Goal: Task Accomplishment & Management: Complete application form

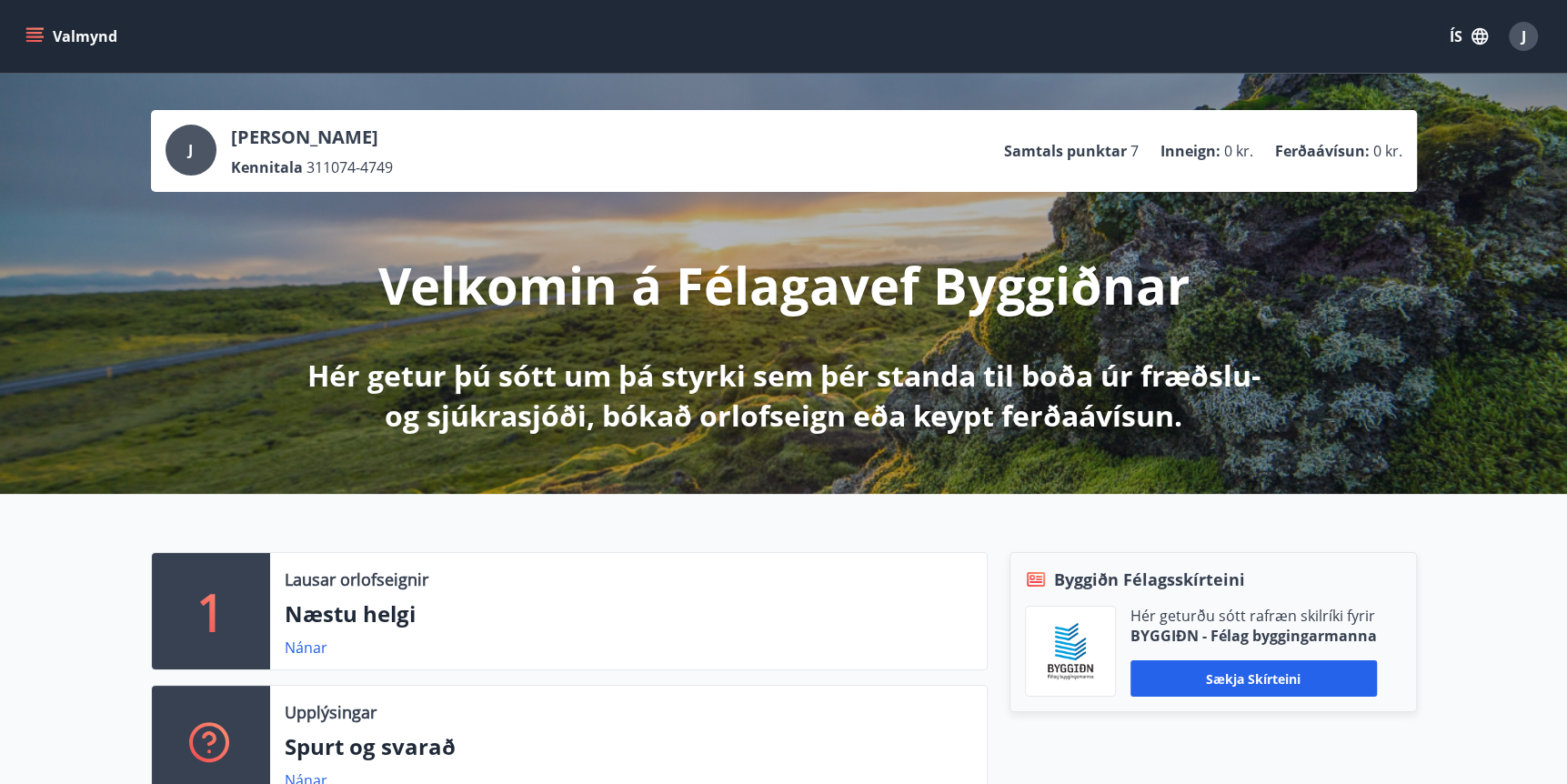
click at [43, 32] on icon "menu" at bounding box center [34, 36] width 19 height 19
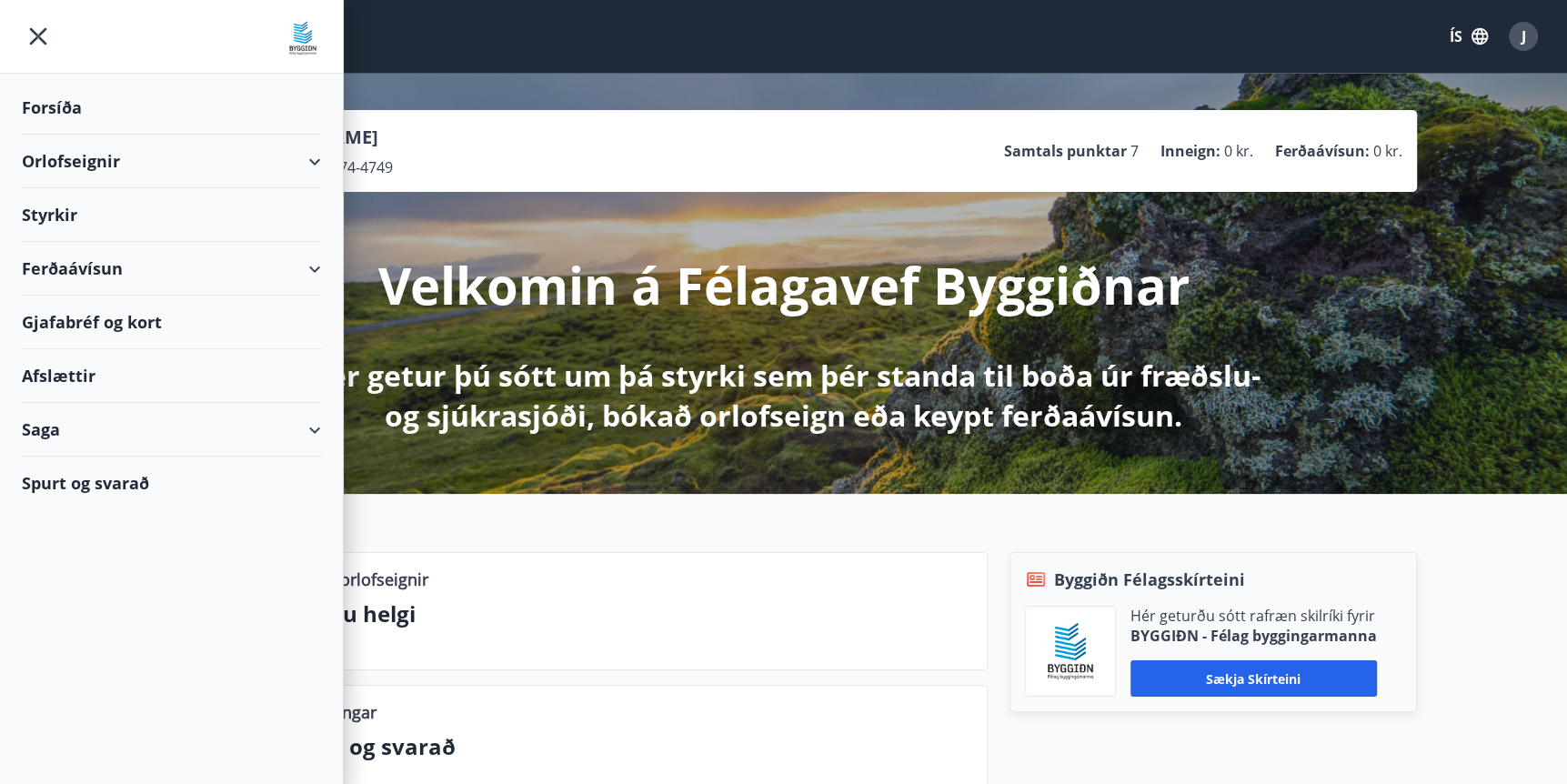
click at [55, 221] on div "Styrkir" at bounding box center [171, 216] width 299 height 54
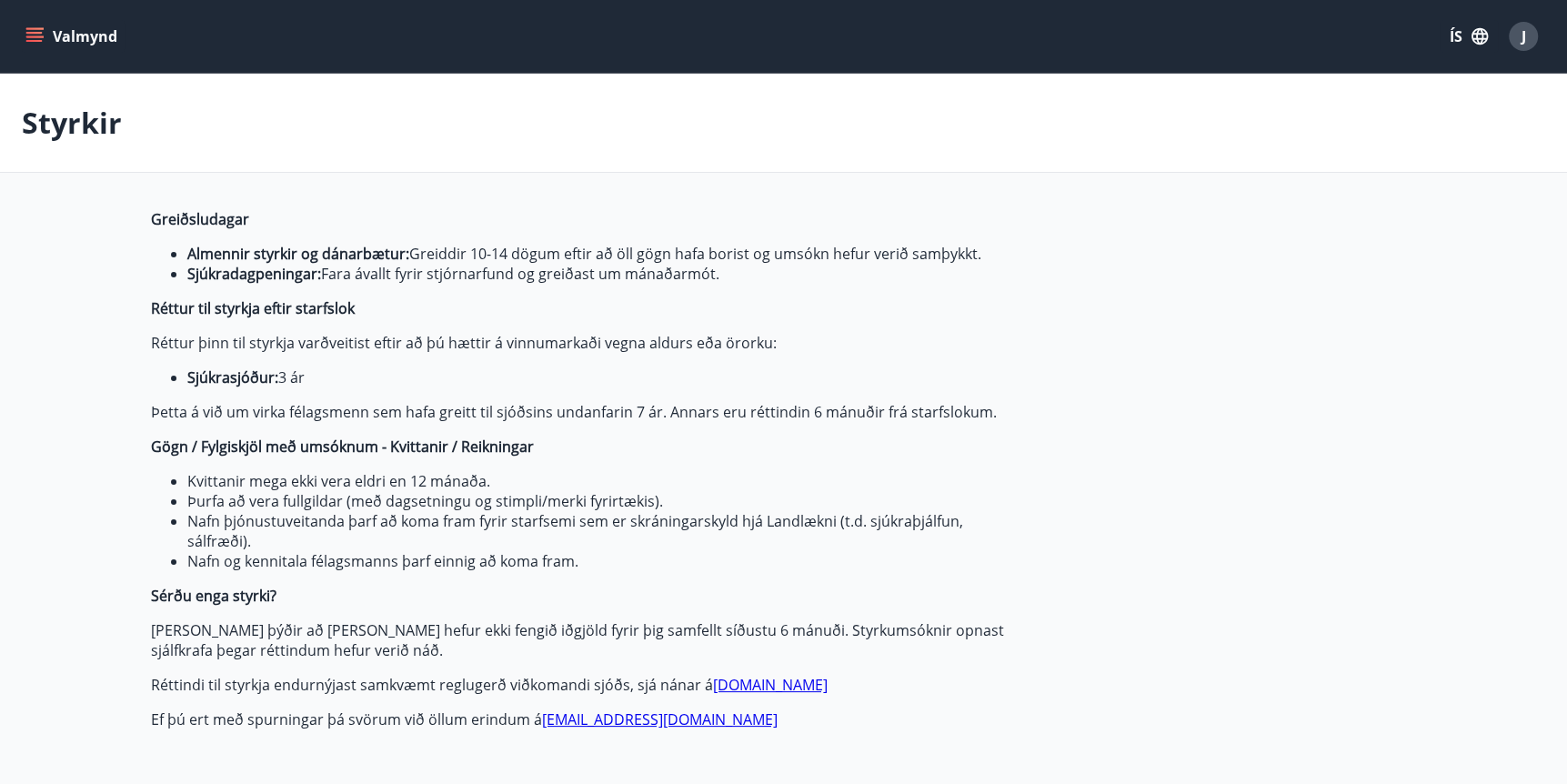
type input "***"
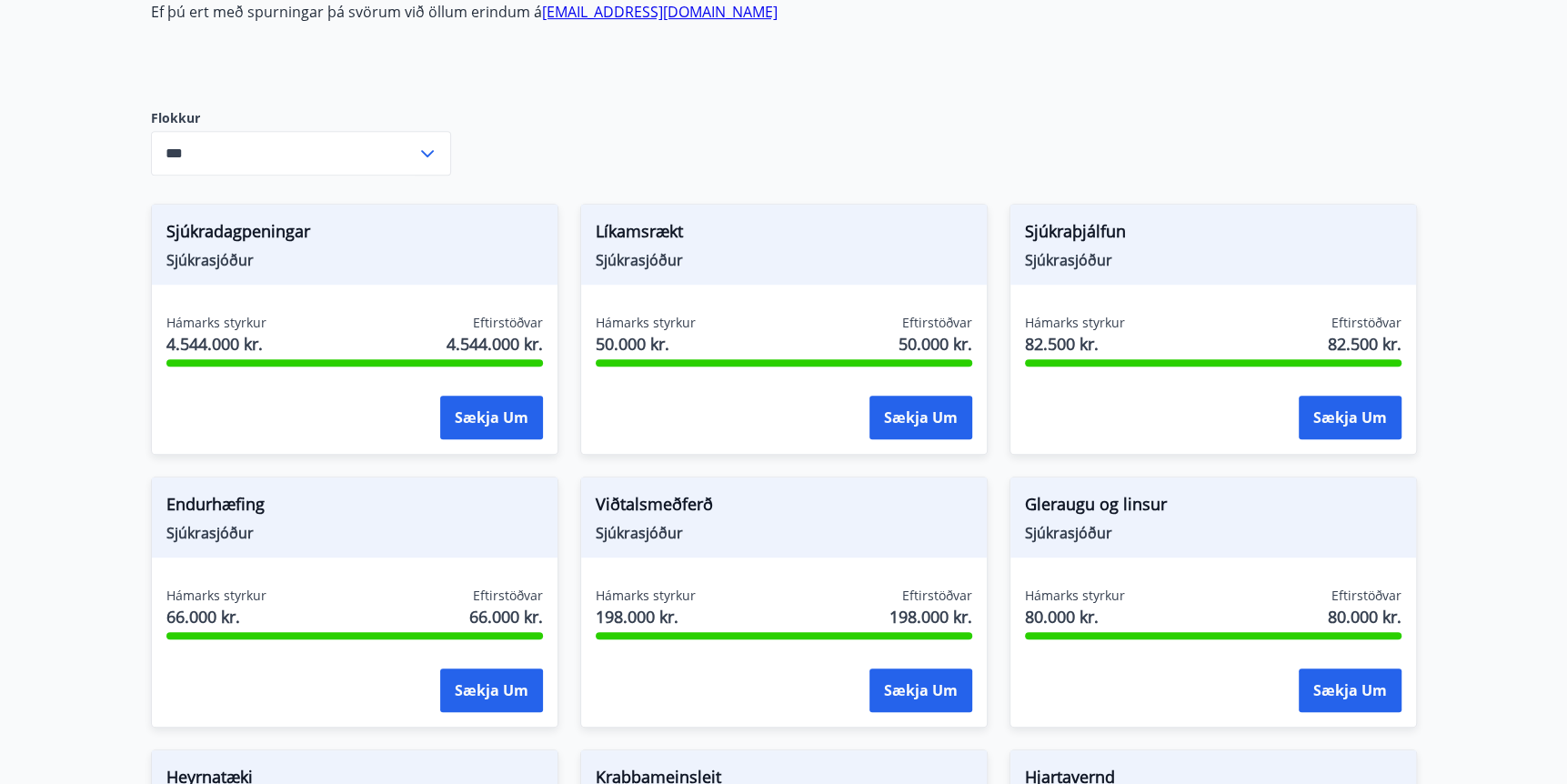
scroll to position [727, 0]
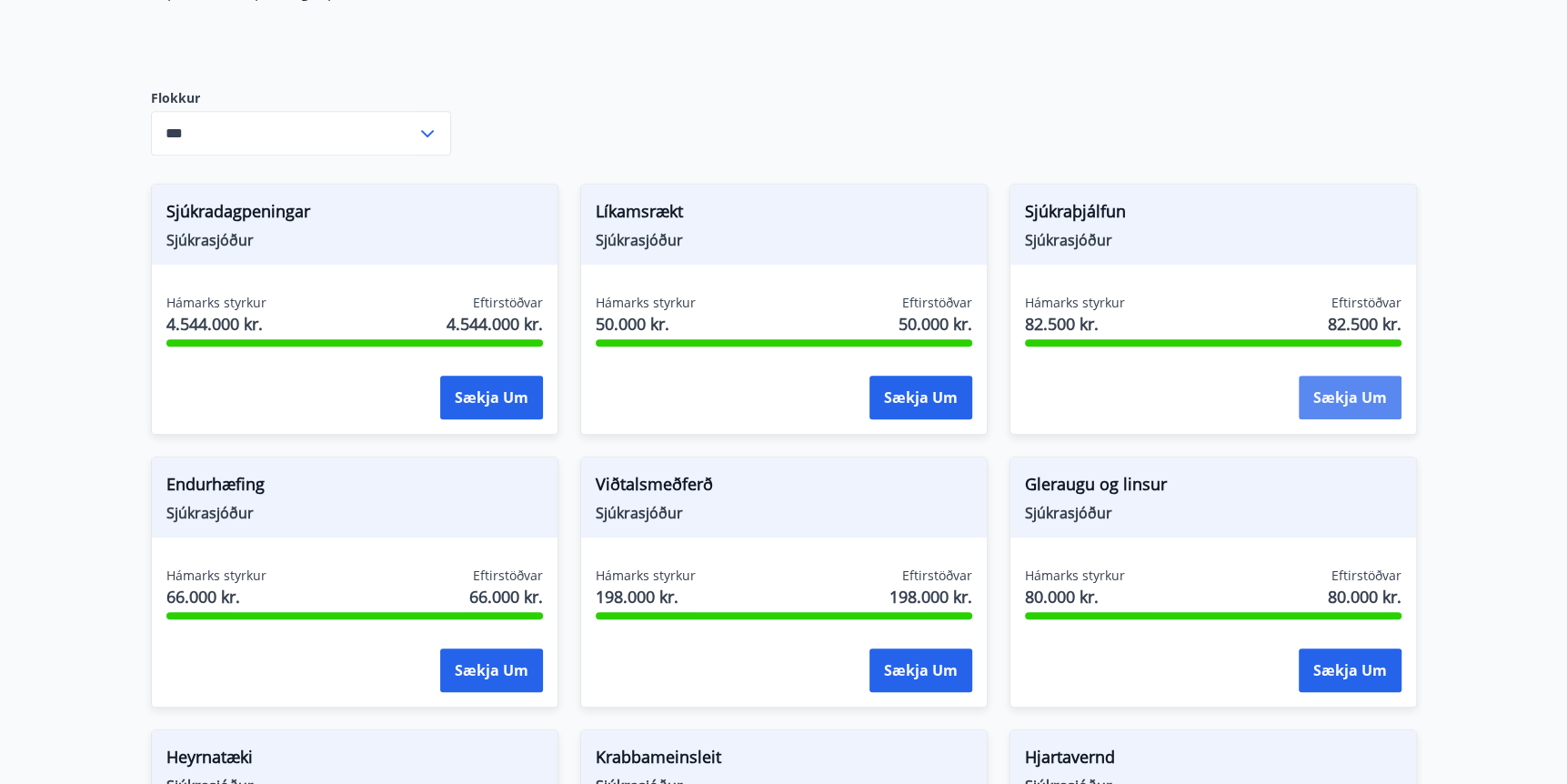
click at [1330, 393] on button "Sækja um" at bounding box center [1350, 397] width 103 height 44
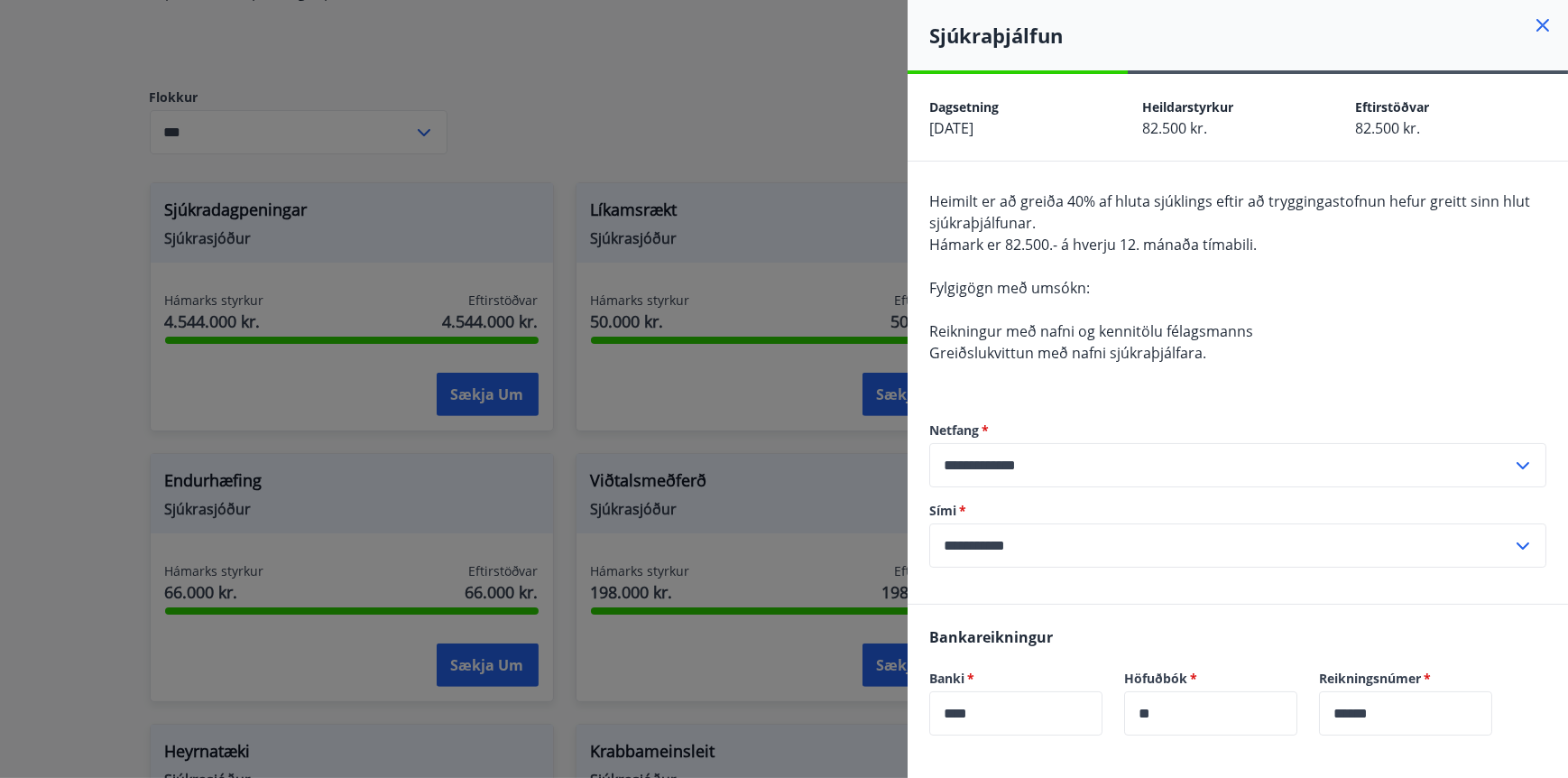
click at [1533, 23] on icon at bounding box center [1542, 25] width 21 height 21
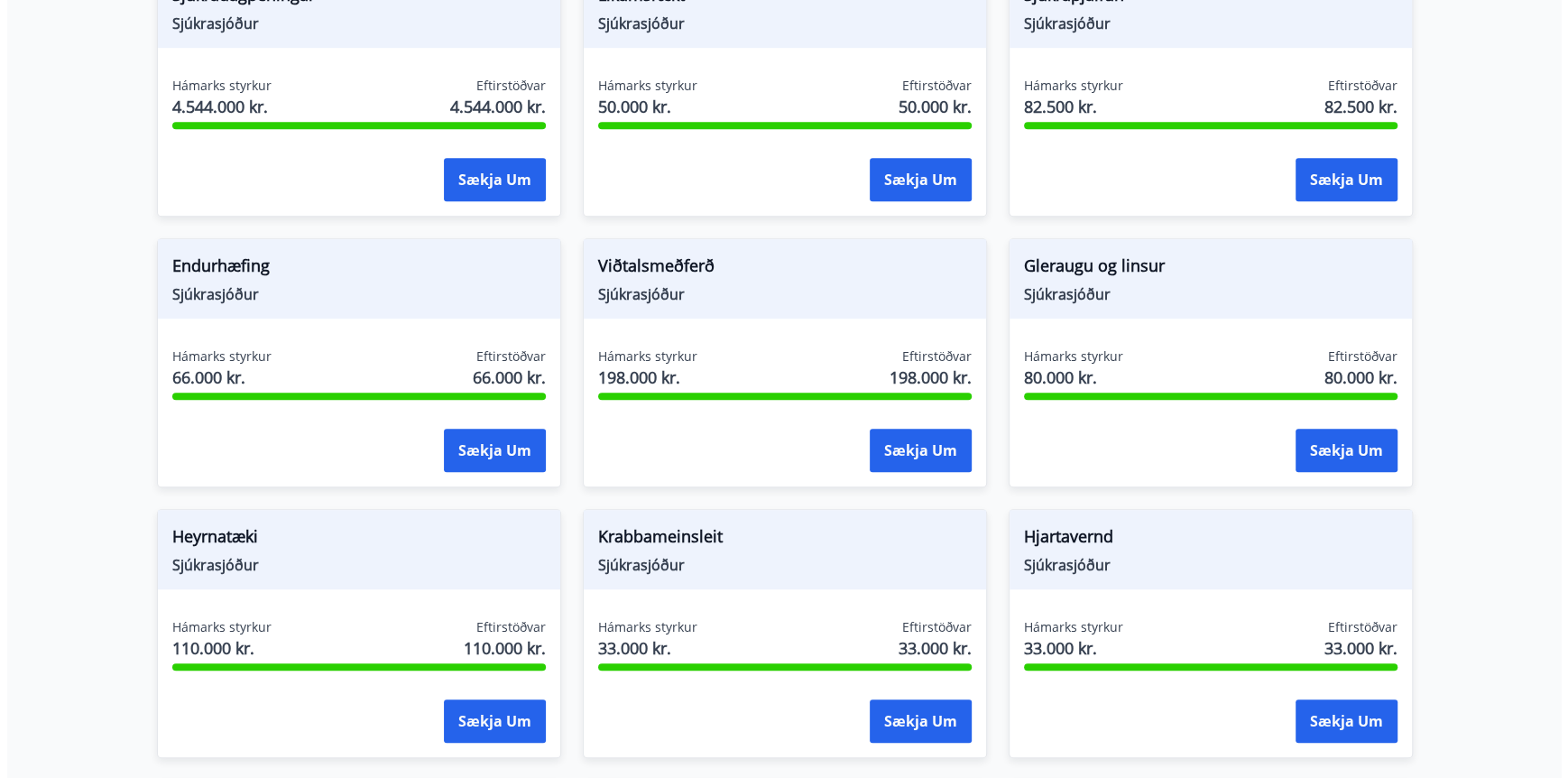
scroll to position [961, 0]
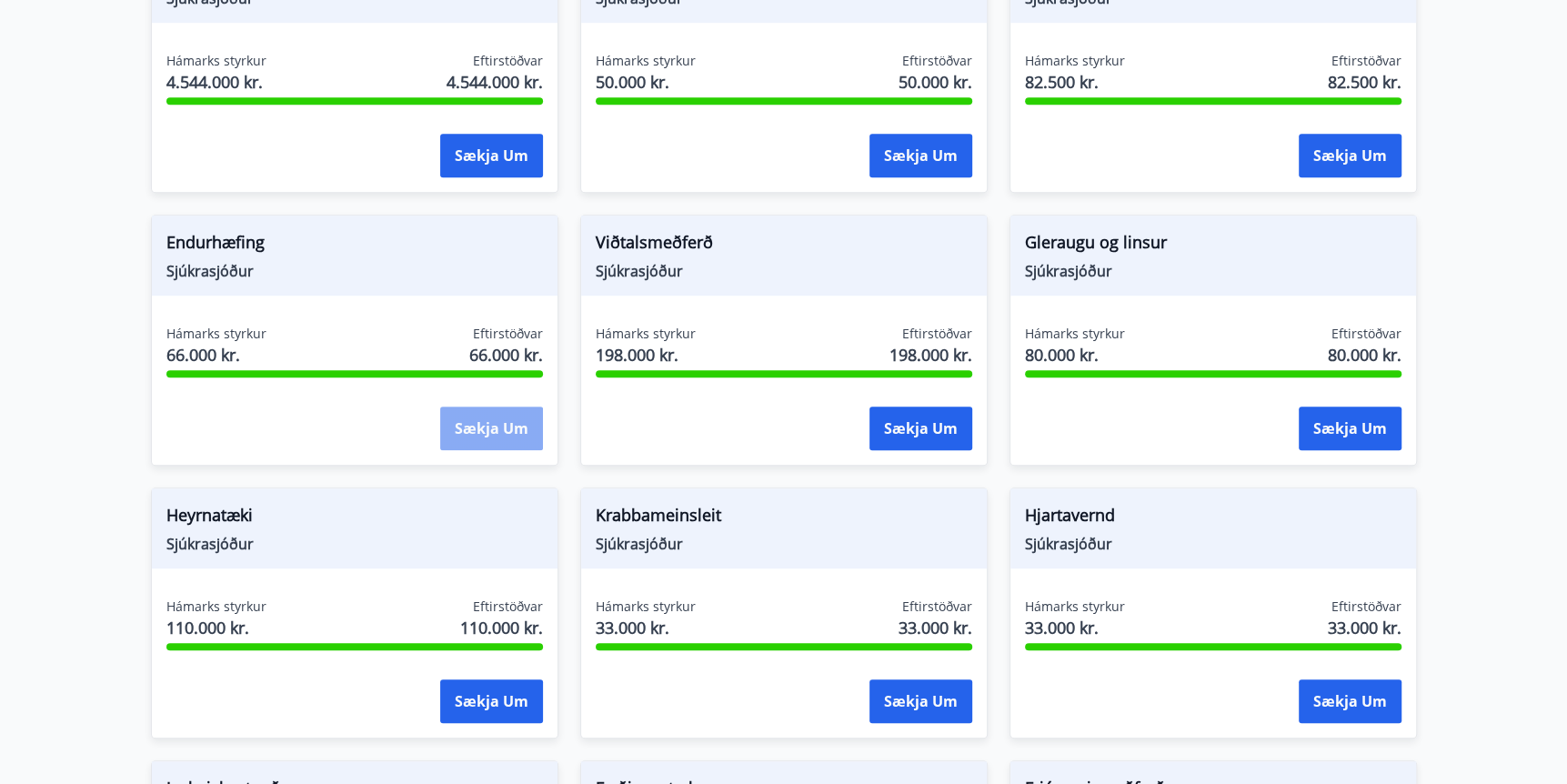
click at [491, 433] on button "Sækja um" at bounding box center [492, 428] width 103 height 44
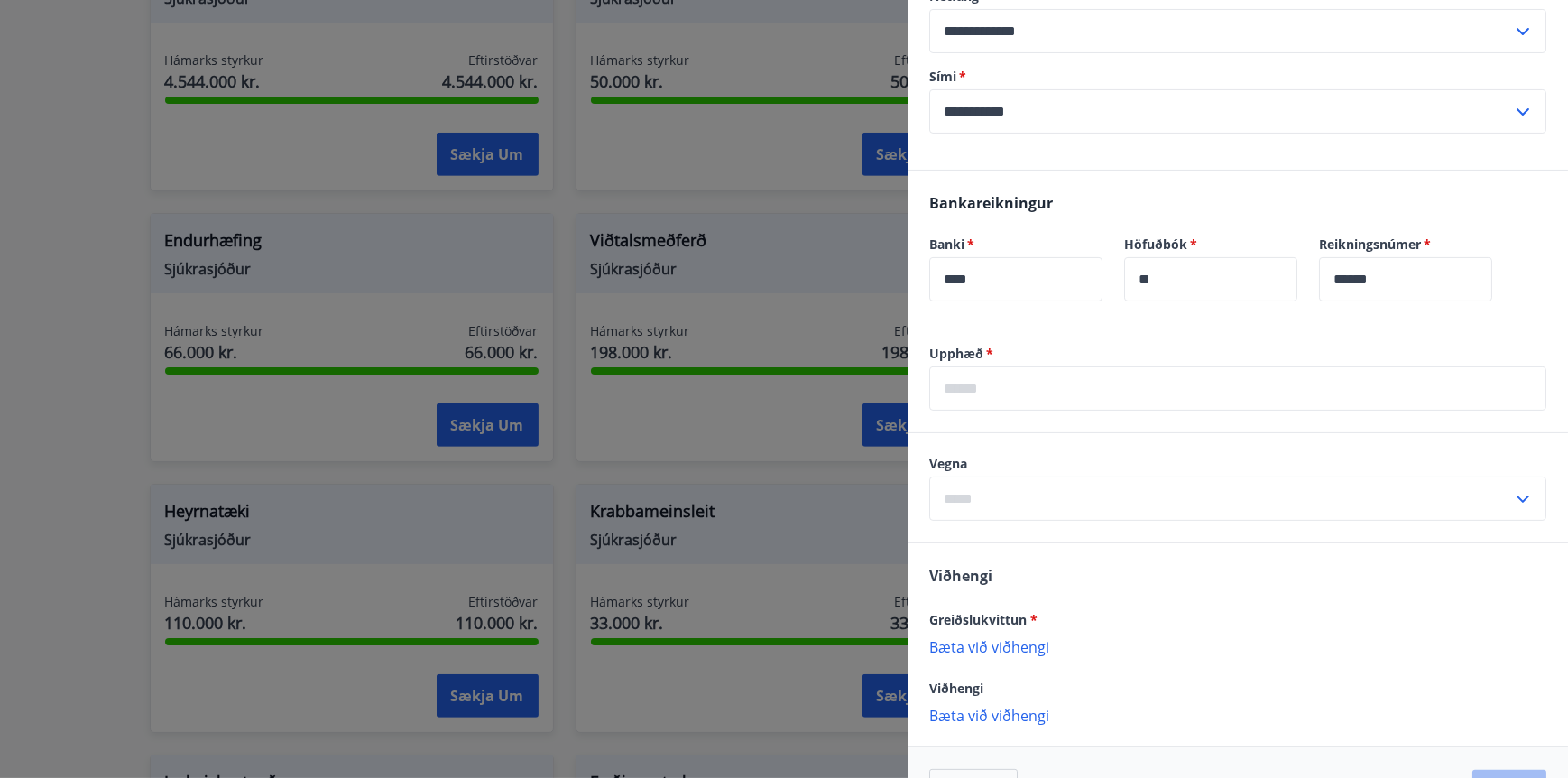
scroll to position [481, 0]
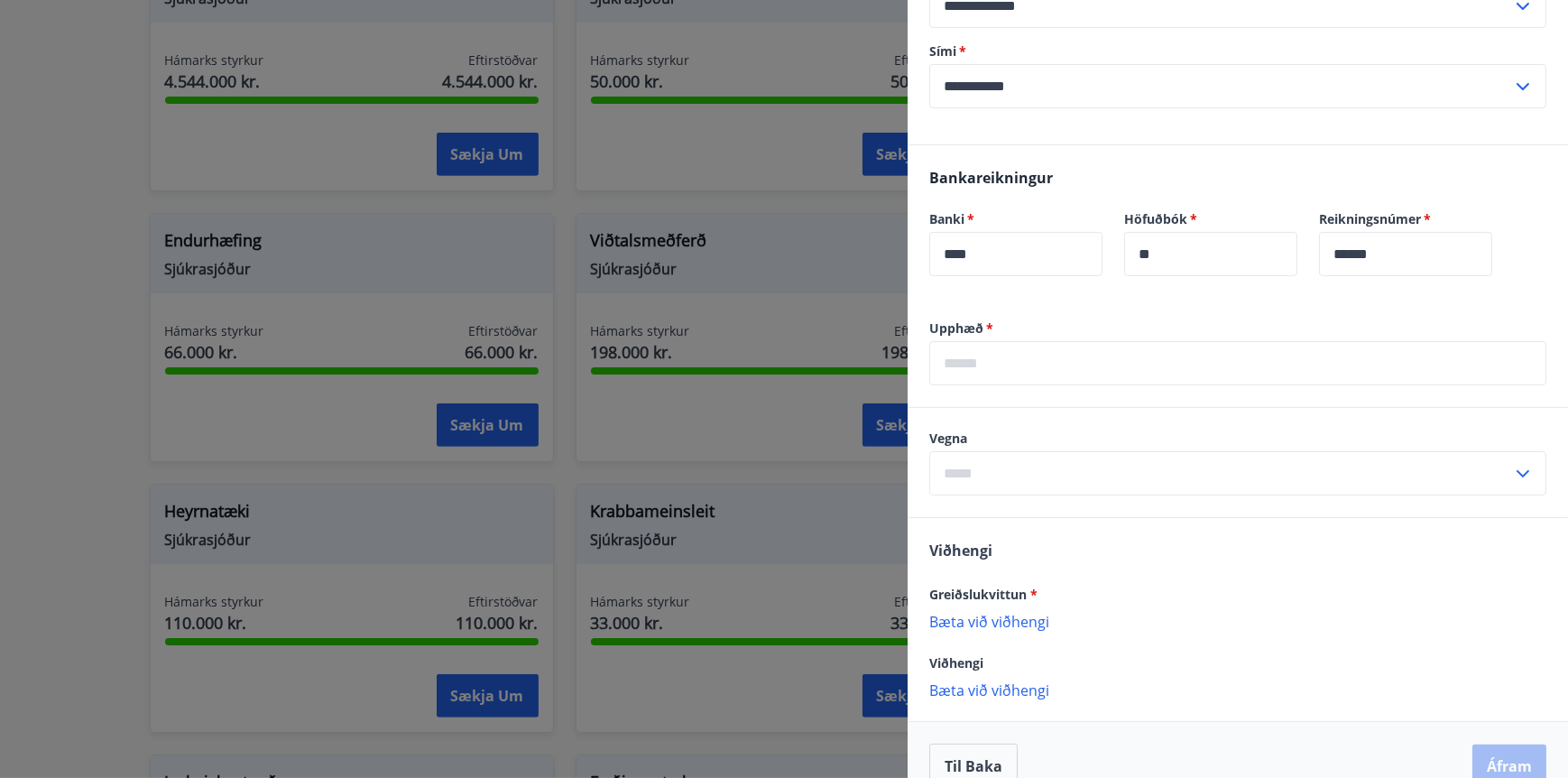
click at [987, 320] on span "*" at bounding box center [988, 327] width 10 height 18
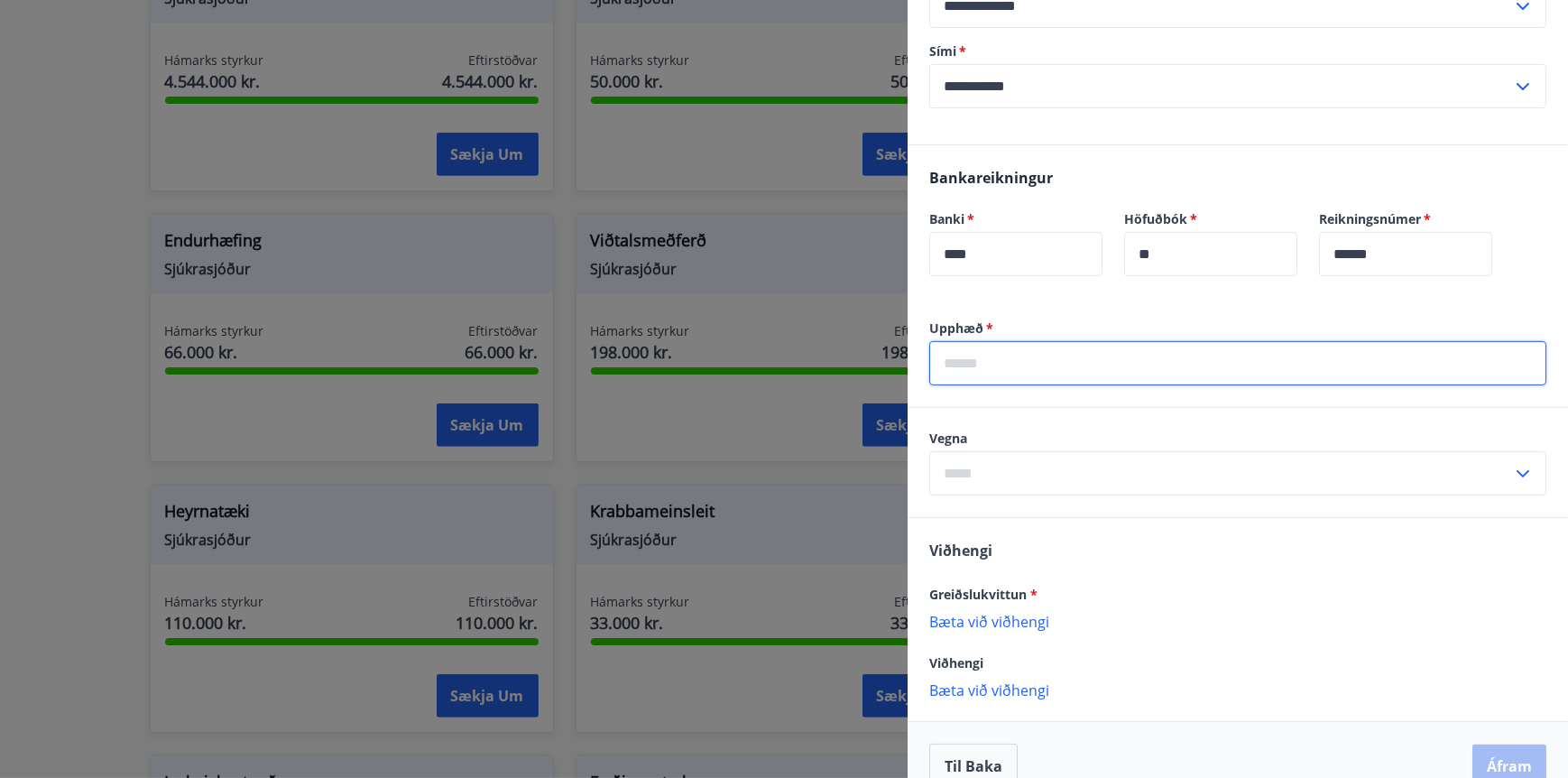
click at [970, 357] on input "text" at bounding box center [1237, 363] width 617 height 44
type input "*****"
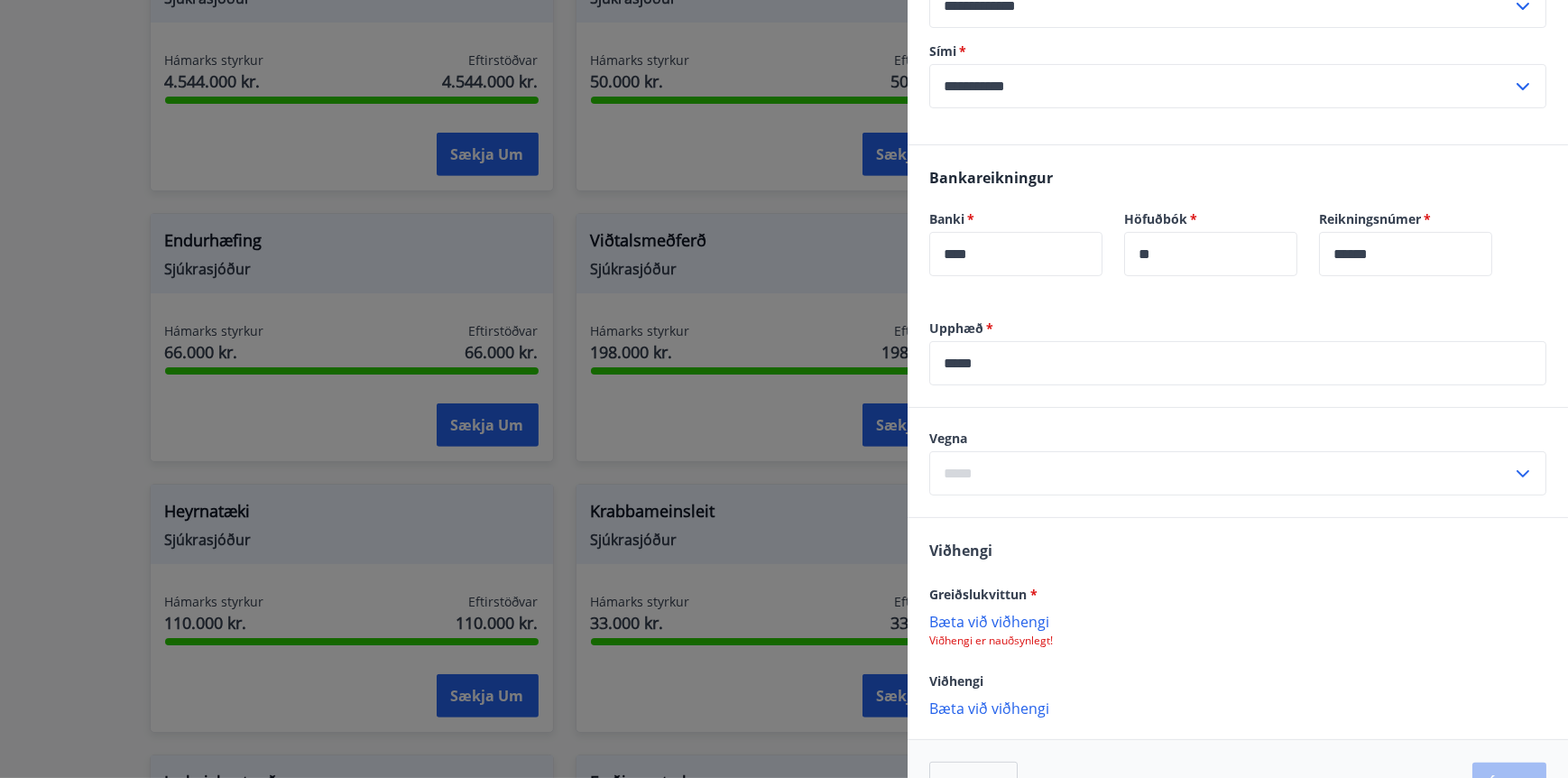
click at [1512, 469] on icon at bounding box center [1522, 473] width 21 height 21
click at [1020, 508] on li "Kírópraktor" at bounding box center [1238, 511] width 616 height 32
type input "**********"
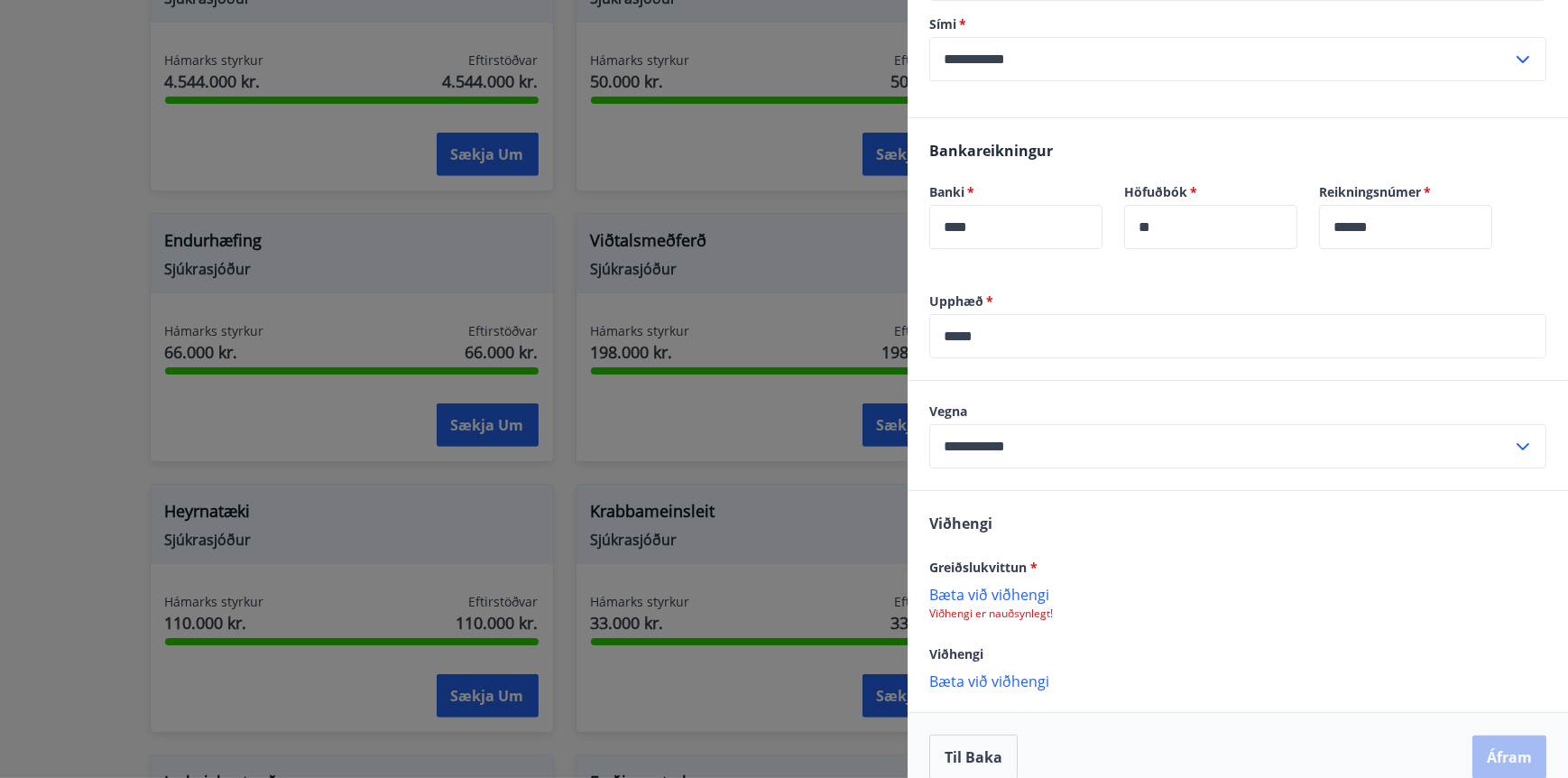
scroll to position [531, 0]
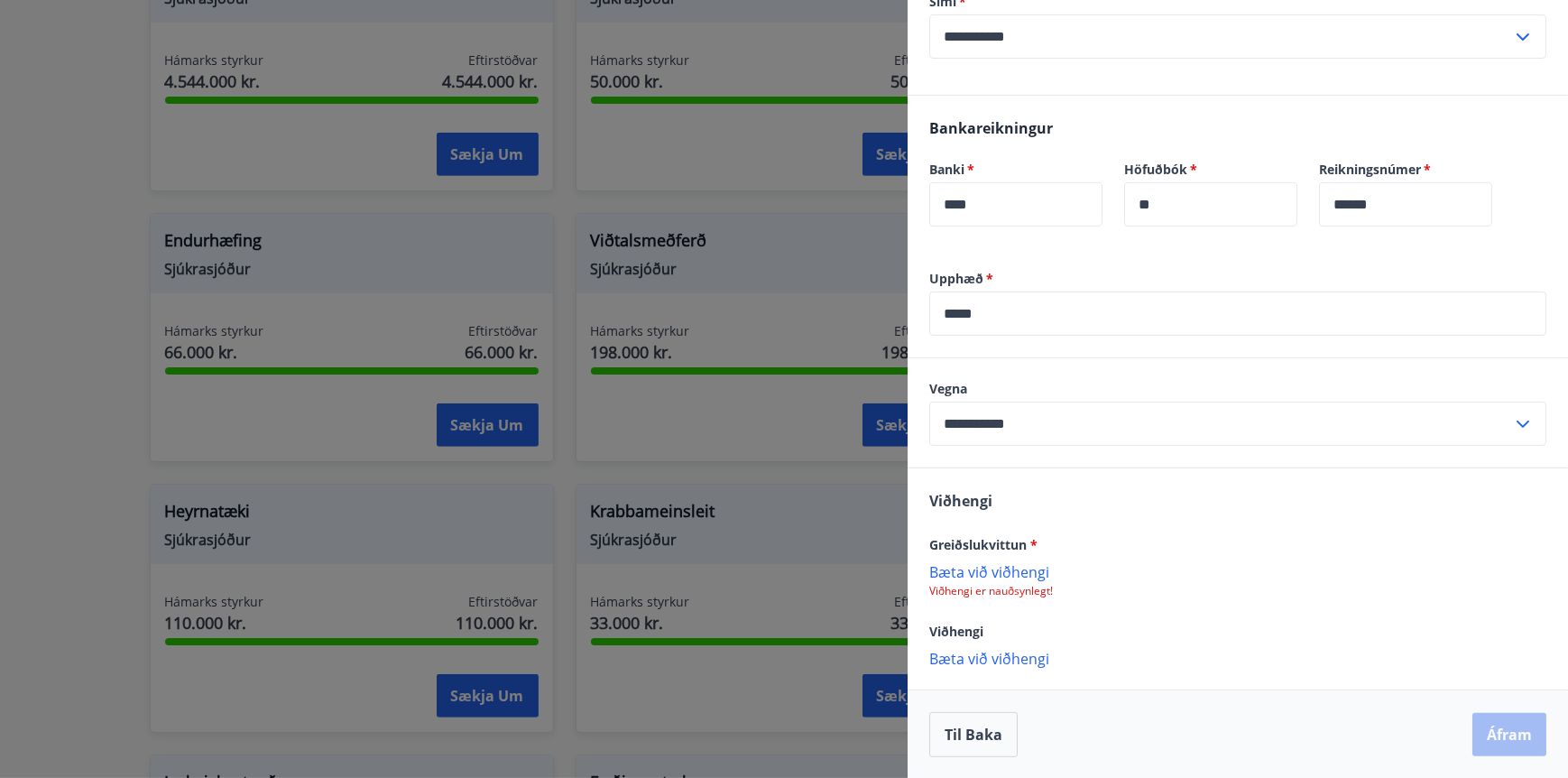
click at [989, 571] on p "Bæta við viðhengi" at bounding box center [1237, 572] width 617 height 18
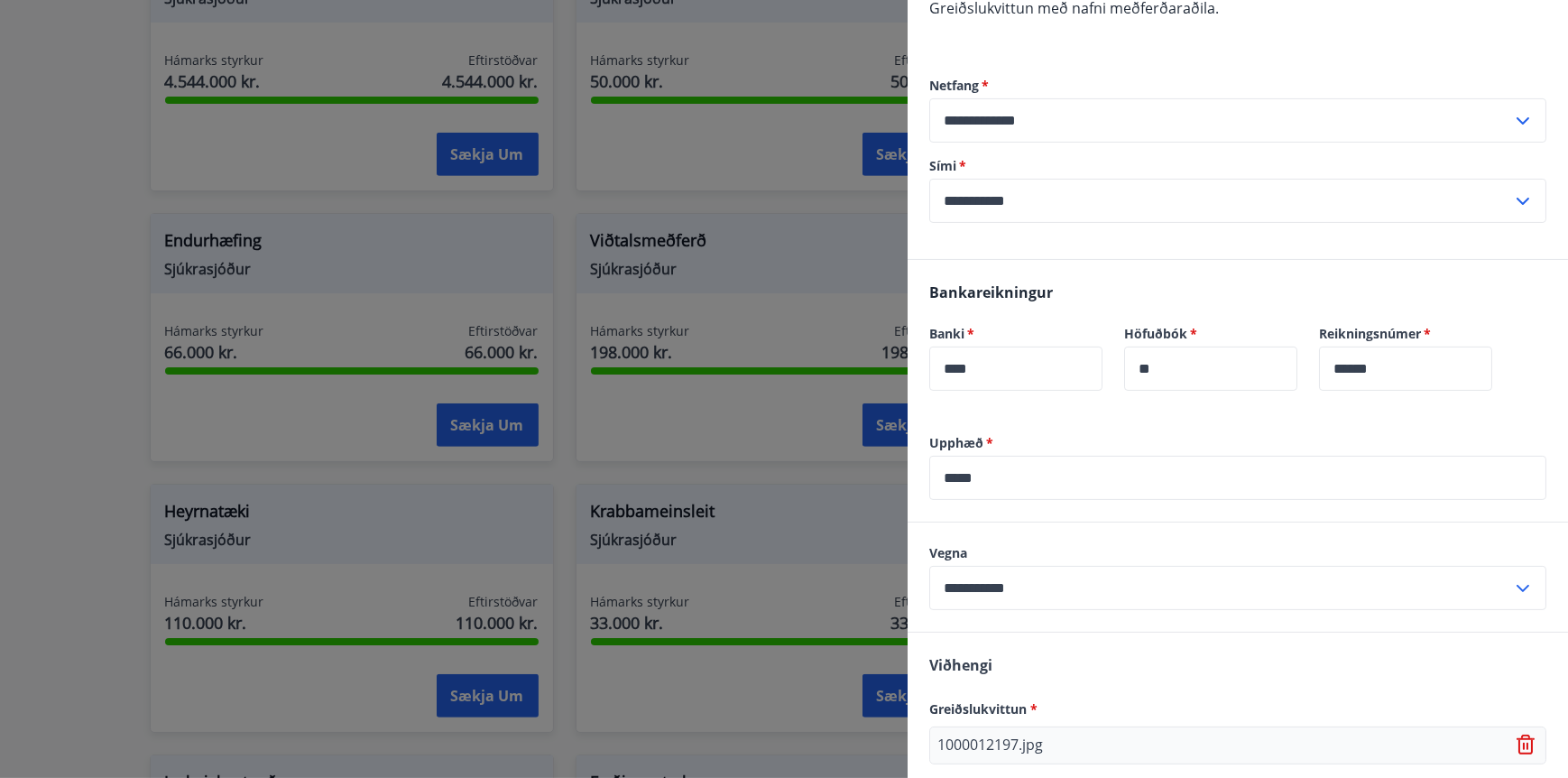
scroll to position [532, 0]
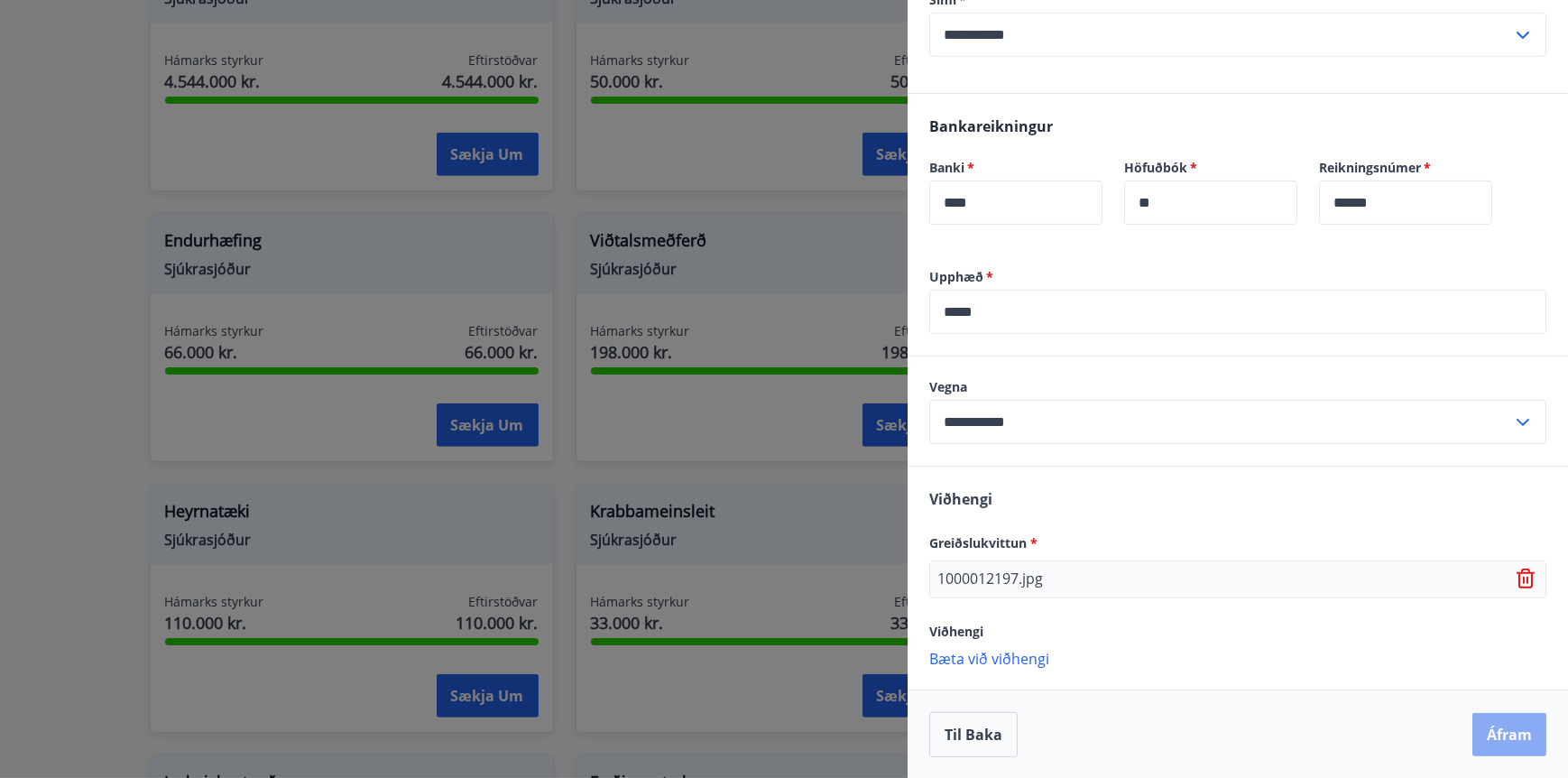
click at [1509, 737] on button "Áfram" at bounding box center [1509, 734] width 74 height 43
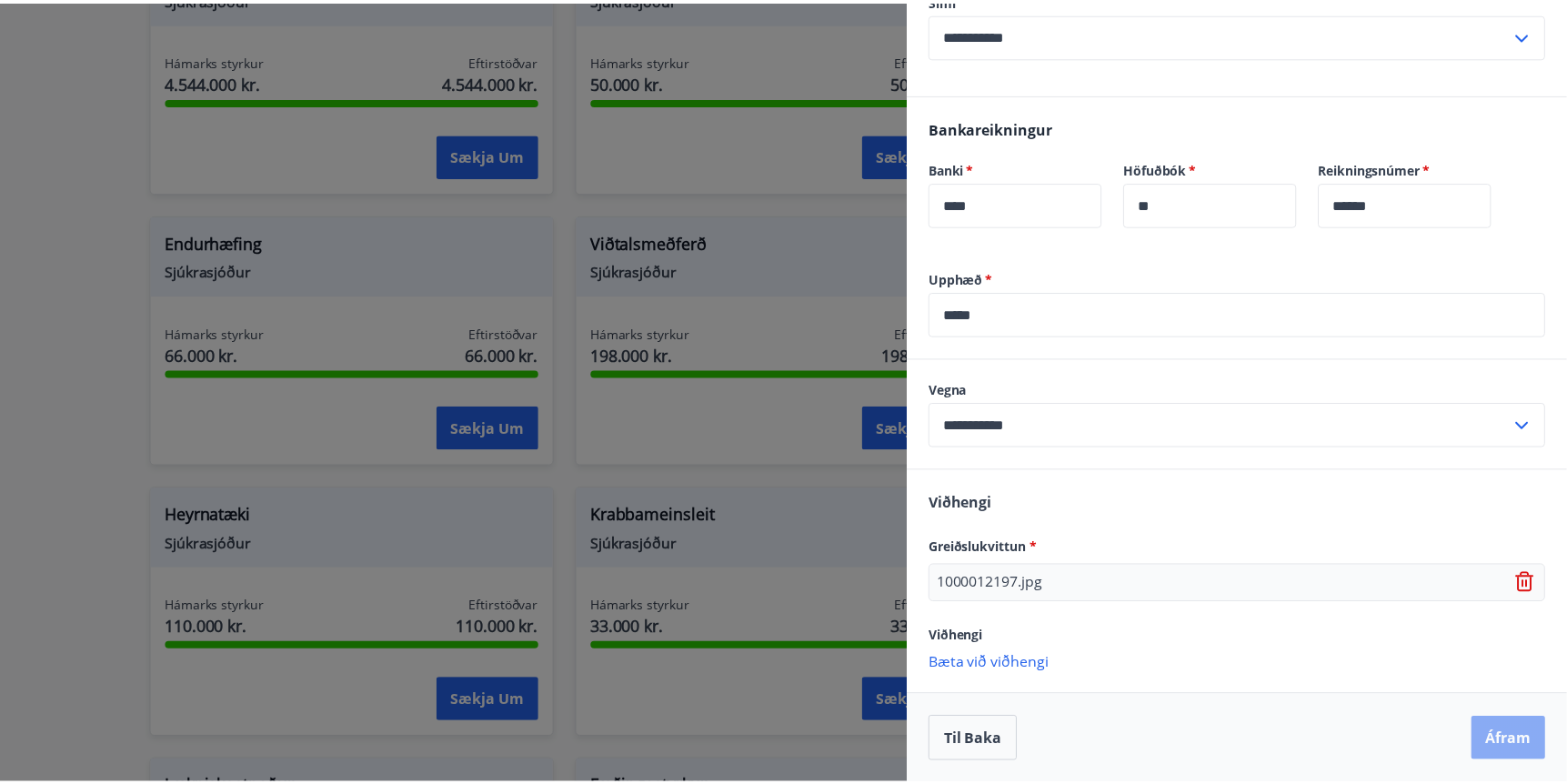
scroll to position [0, 0]
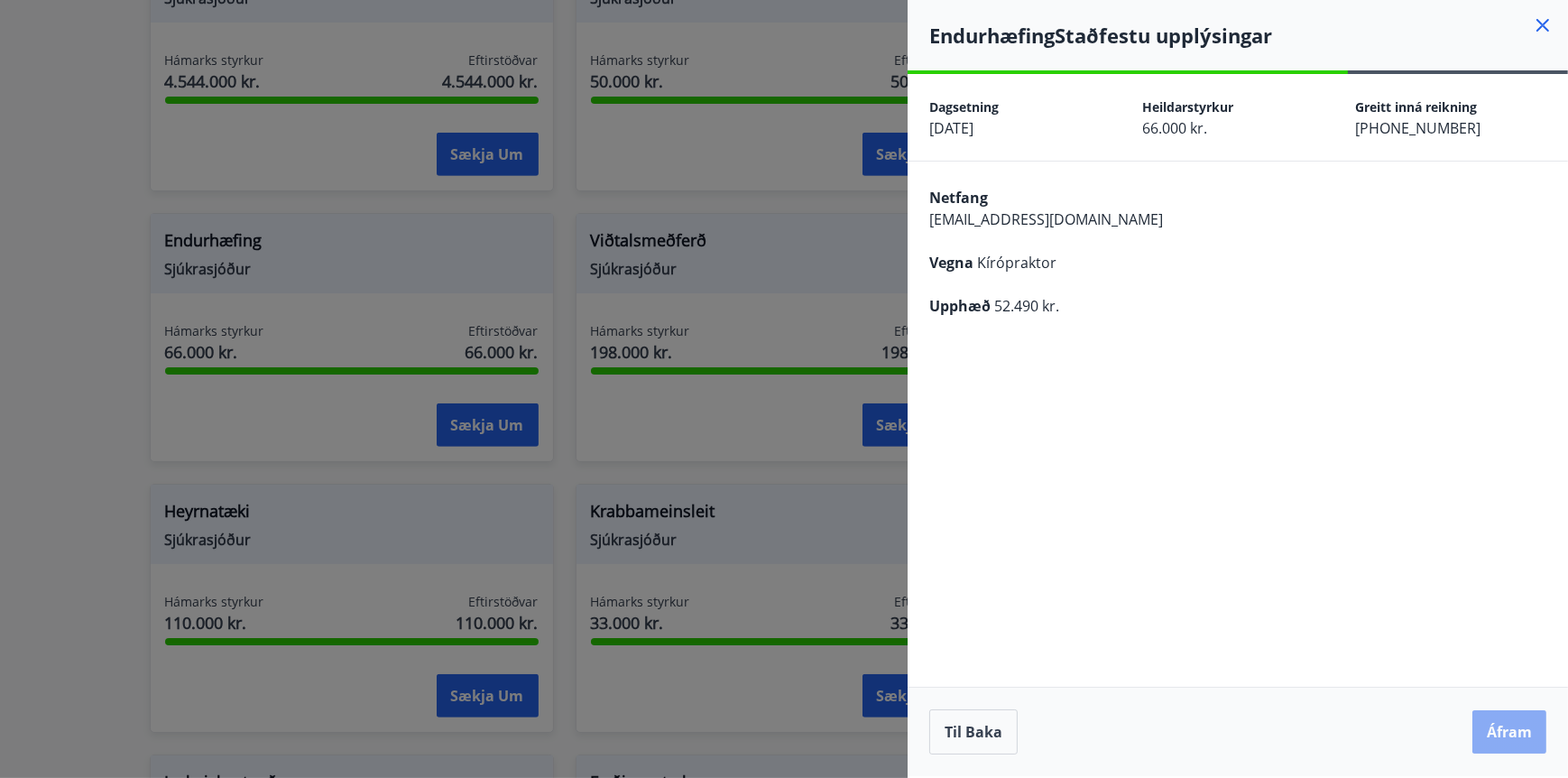
click at [1507, 729] on button "Áfram" at bounding box center [1509, 731] width 74 height 43
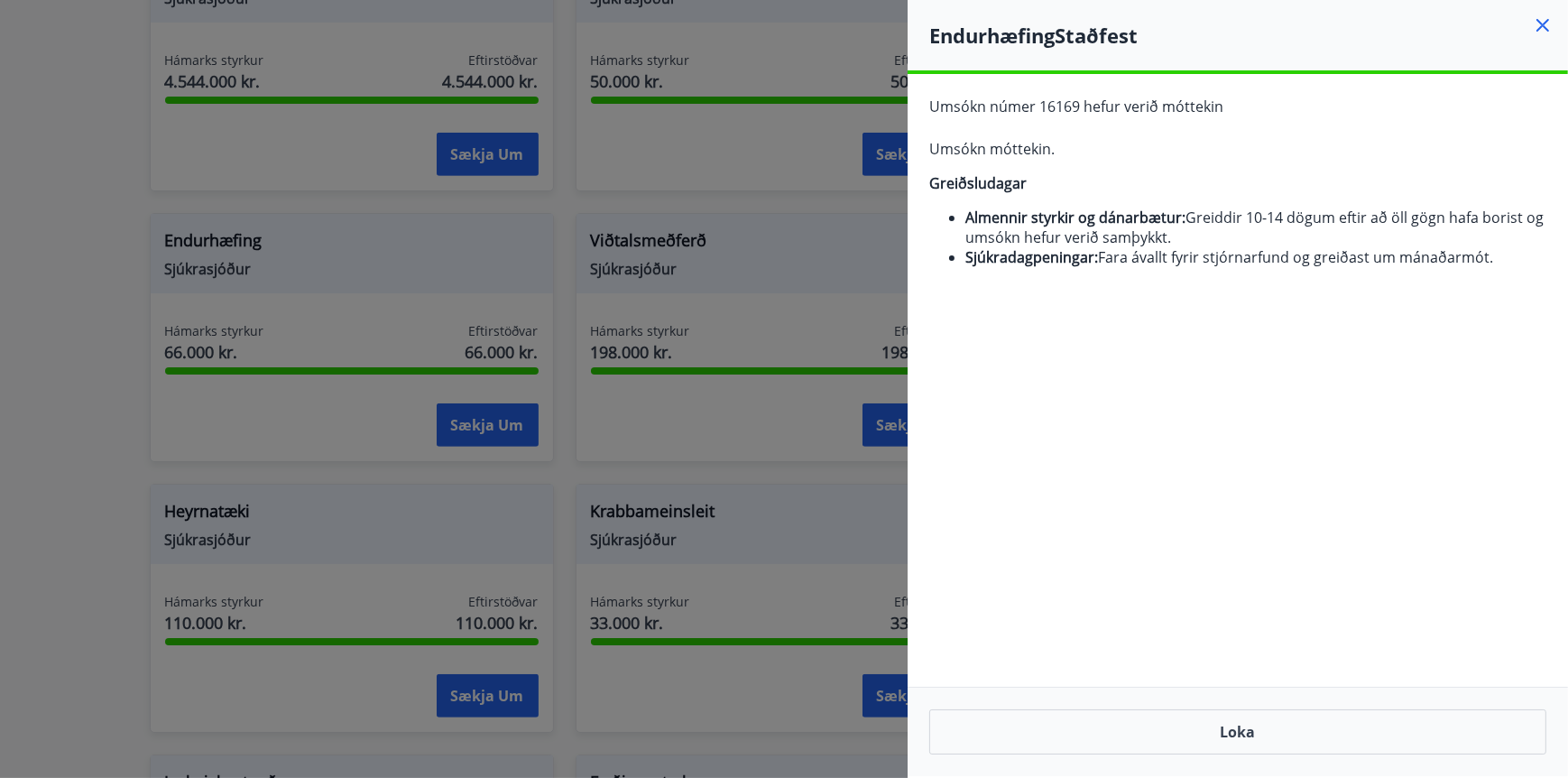
click at [1543, 24] on icon at bounding box center [1543, 25] width 3 height 3
